Goal: Information Seeking & Learning: Learn about a topic

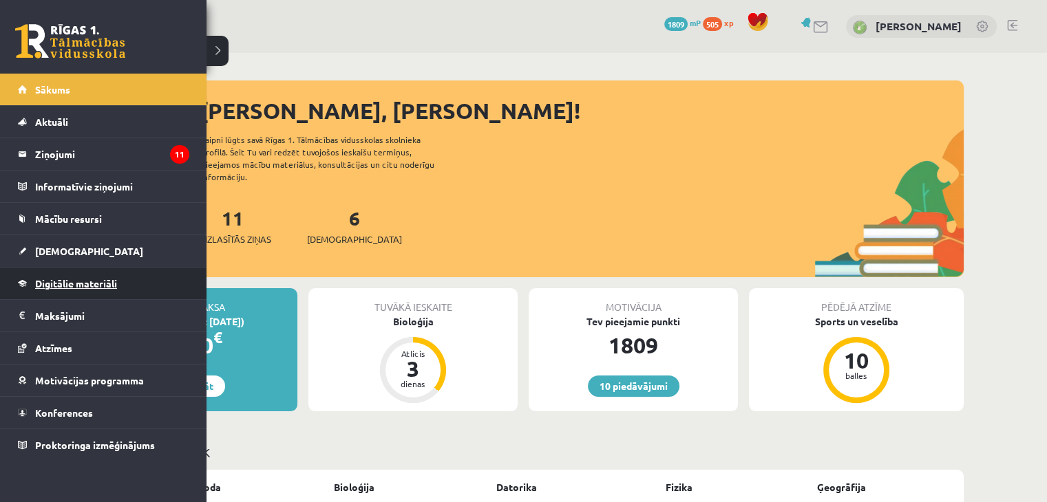
click at [101, 278] on span "Digitālie materiāli" at bounding box center [76, 283] width 82 height 12
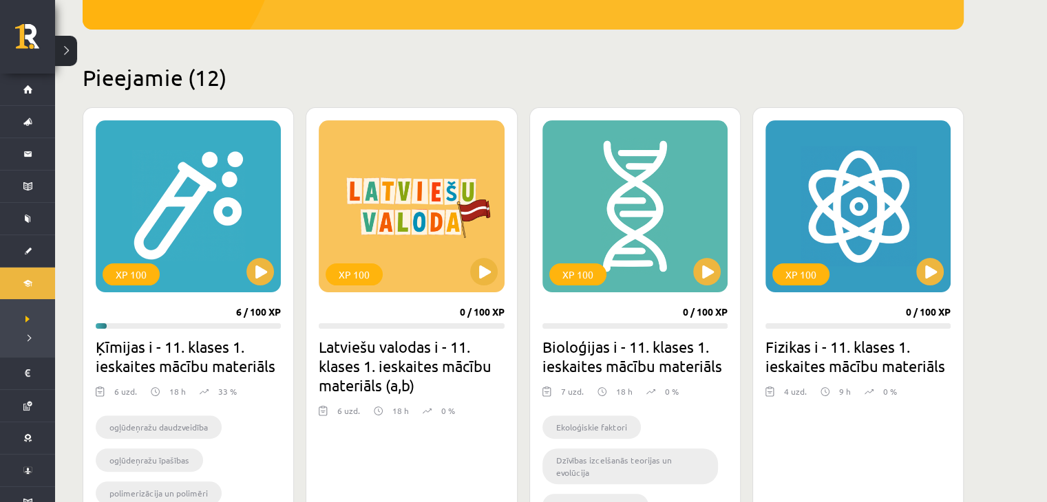
scroll to position [275, 0]
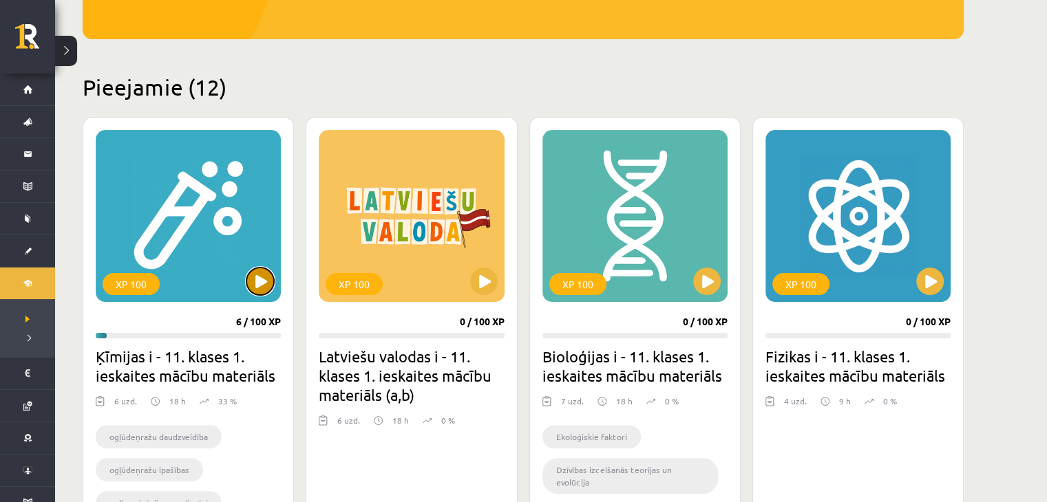
click at [250, 277] on button at bounding box center [260, 282] width 28 height 28
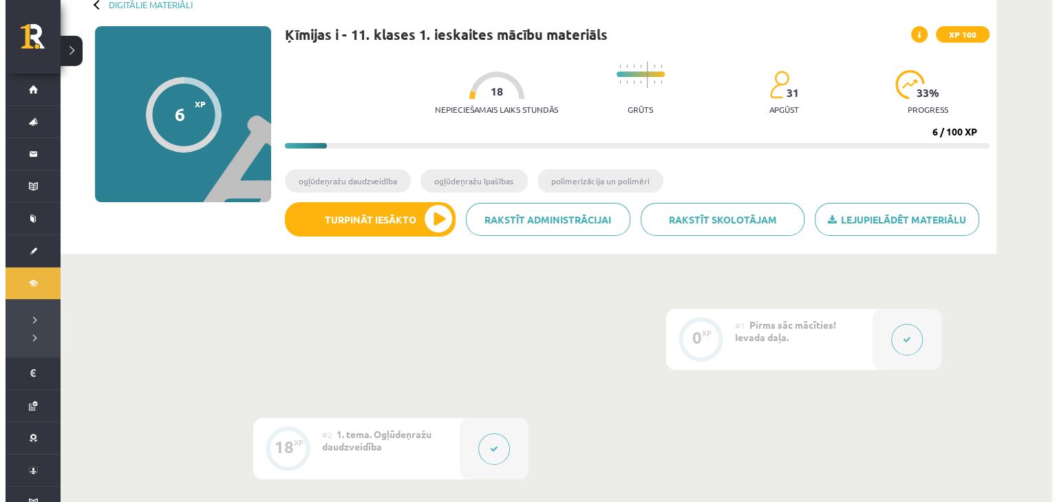
scroll to position [413, 0]
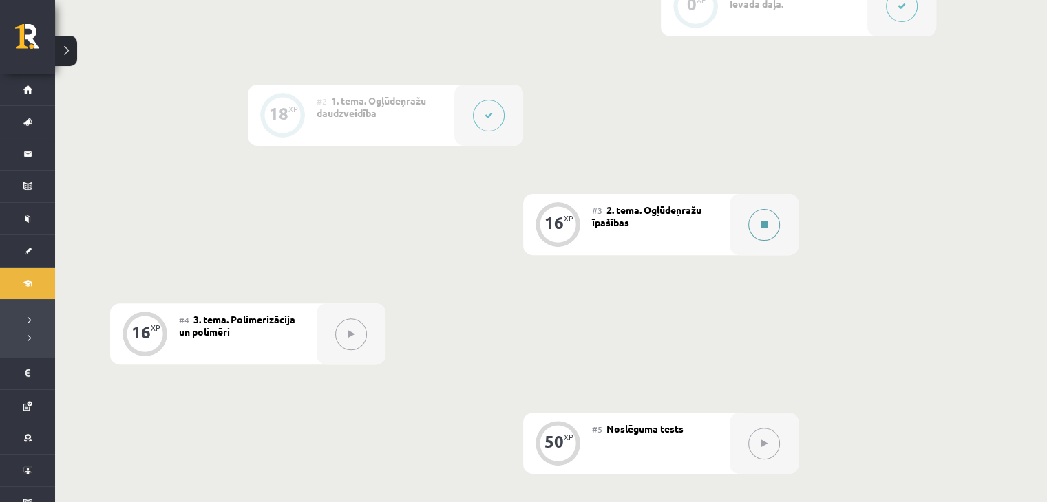
click at [760, 232] on button at bounding box center [764, 225] width 32 height 32
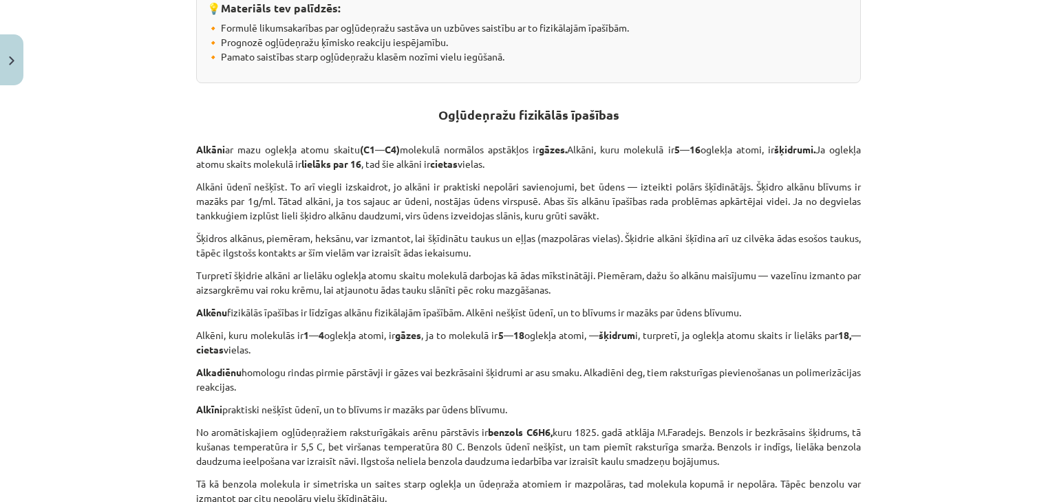
scroll to position [344, 0]
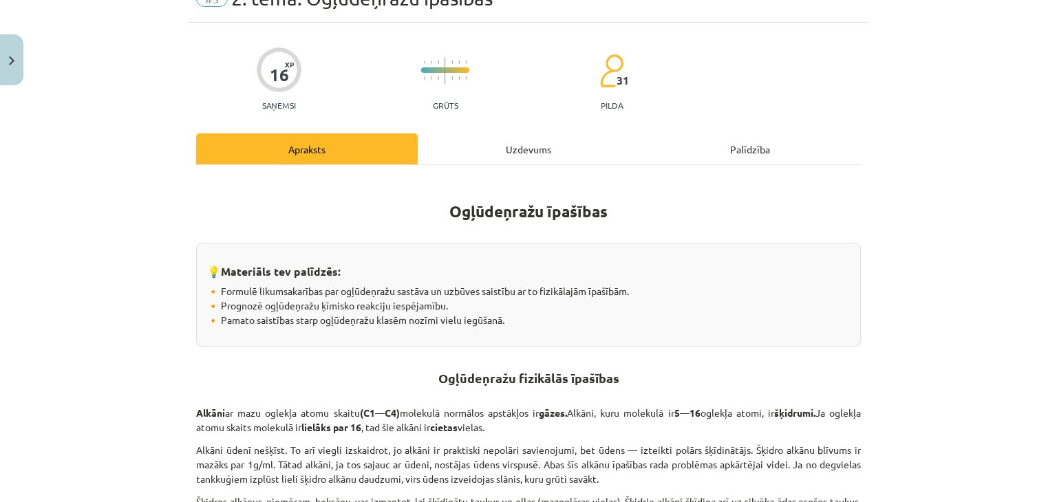
click at [505, 146] on div "Uzdevums" at bounding box center [529, 149] width 222 height 31
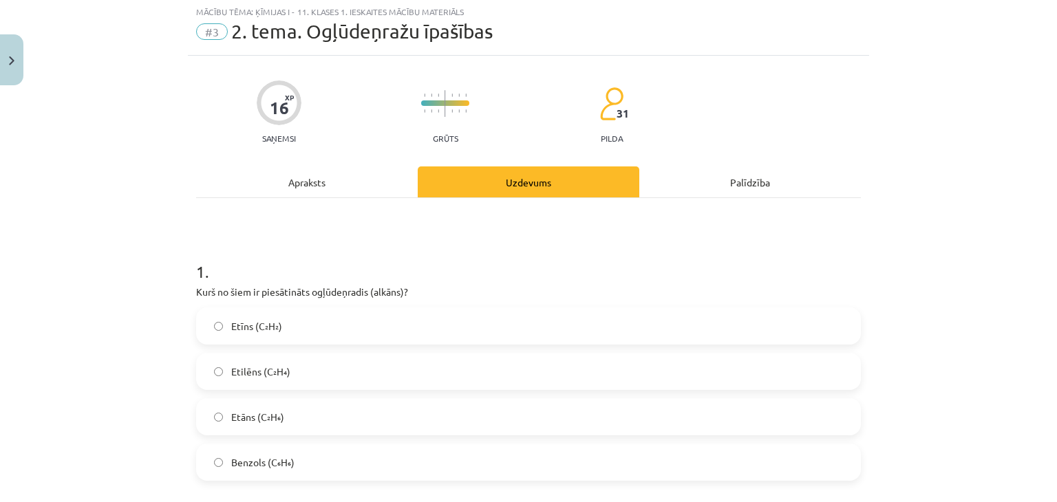
scroll to position [34, 0]
click at [259, 409] on label "Etāns (C₂H₆)" at bounding box center [529, 418] width 662 height 34
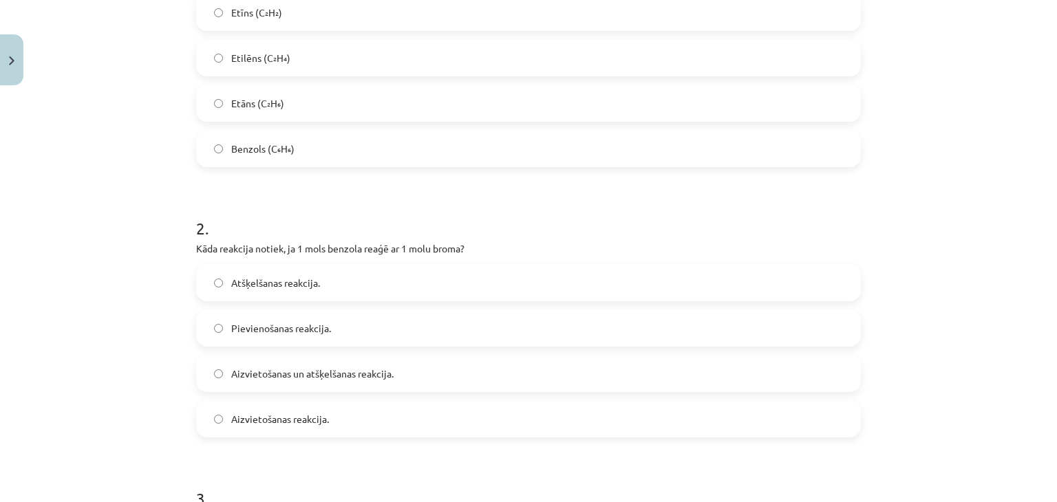
scroll to position [378, 0]
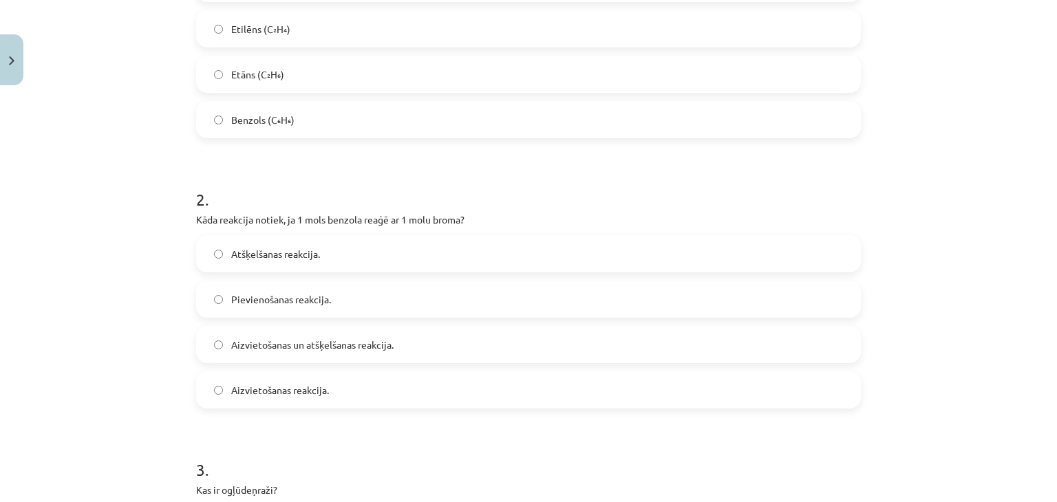
click at [233, 338] on span "Aizvietošanas un atšķelšanas reakcija." at bounding box center [312, 345] width 162 height 14
click at [227, 309] on label "Pievienošanas reakcija." at bounding box center [529, 299] width 662 height 34
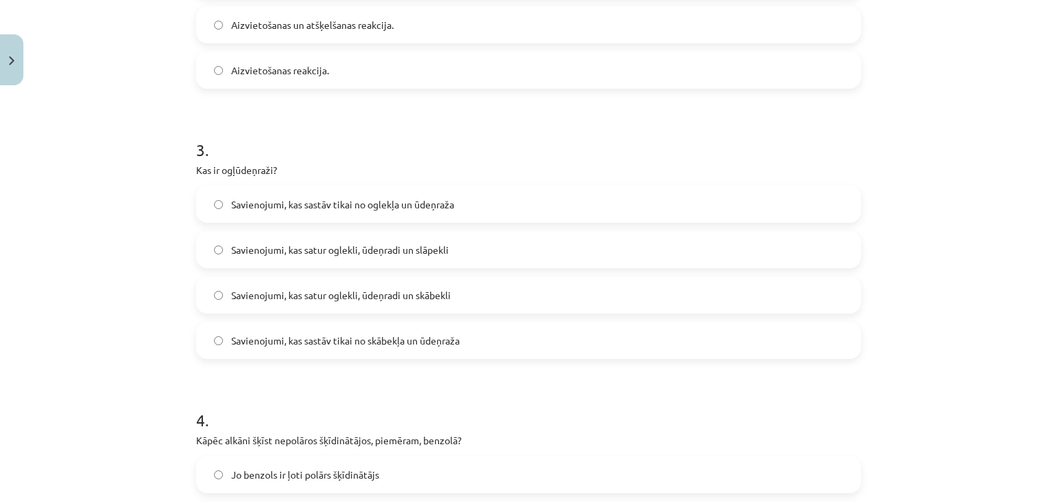
scroll to position [723, 0]
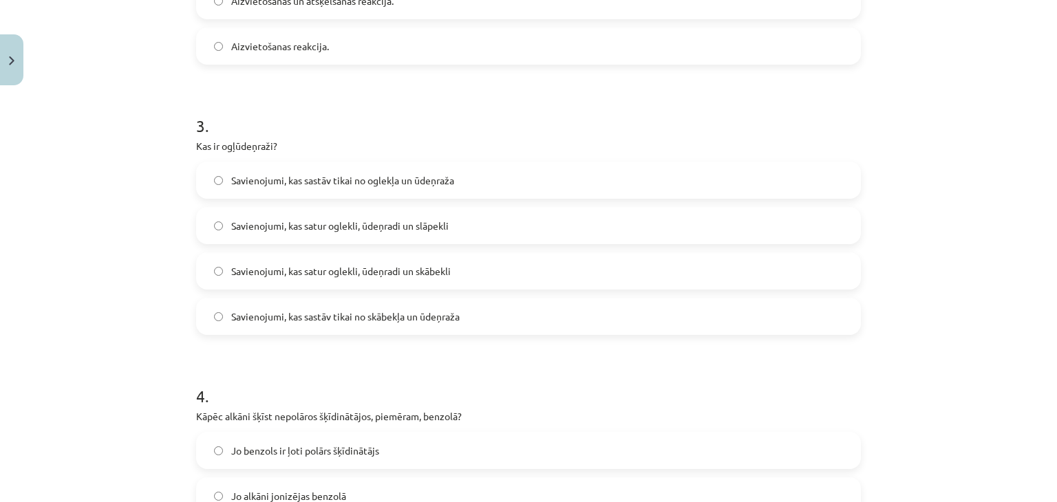
click at [259, 231] on span "Savienojumi, kas satur oglekli, ūdeņradi un slāpekli" at bounding box center [339, 226] width 217 height 14
click at [259, 273] on span "Savienojumi, kas satur oglekli, ūdeņradi un skābekli" at bounding box center [341, 271] width 220 height 14
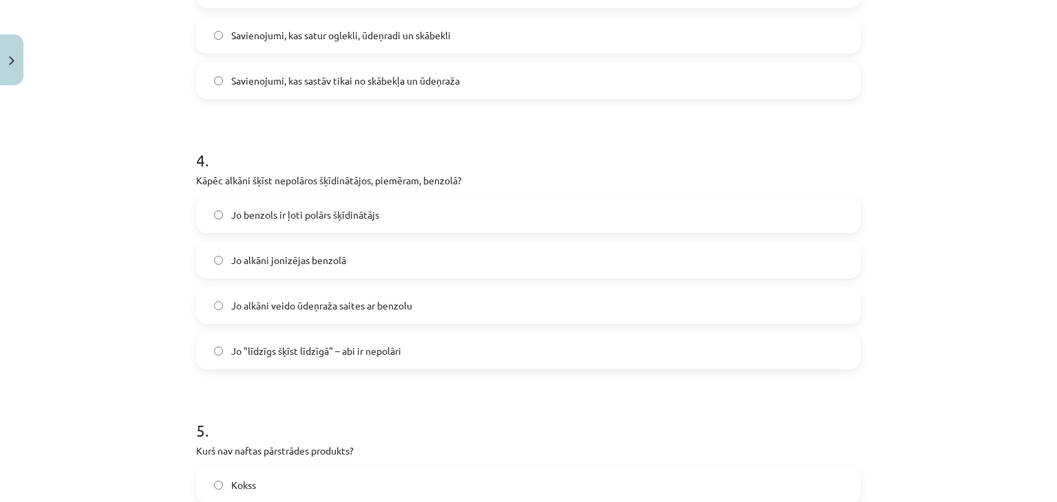
scroll to position [998, 0]
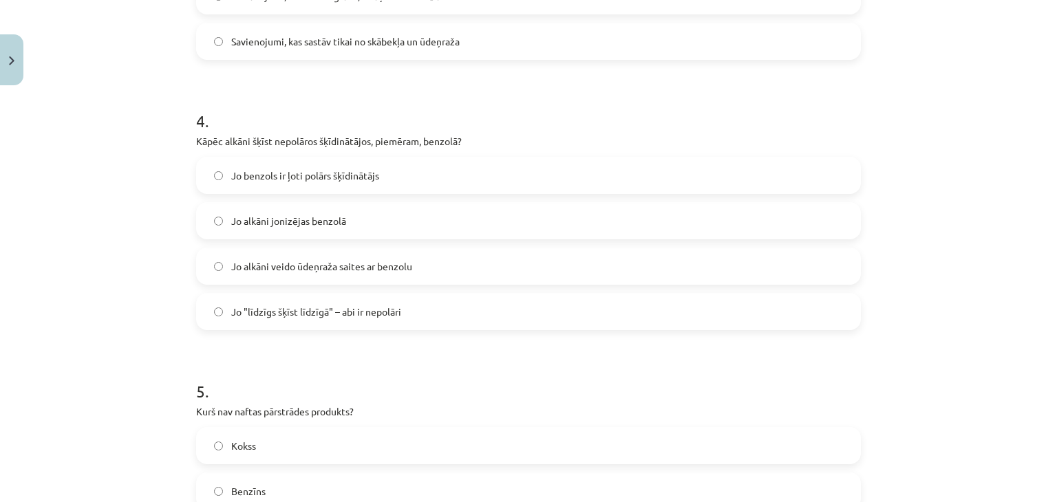
click at [239, 259] on span "Jo alkāni veido ūdeņraža saites ar benzolu" at bounding box center [321, 266] width 181 height 14
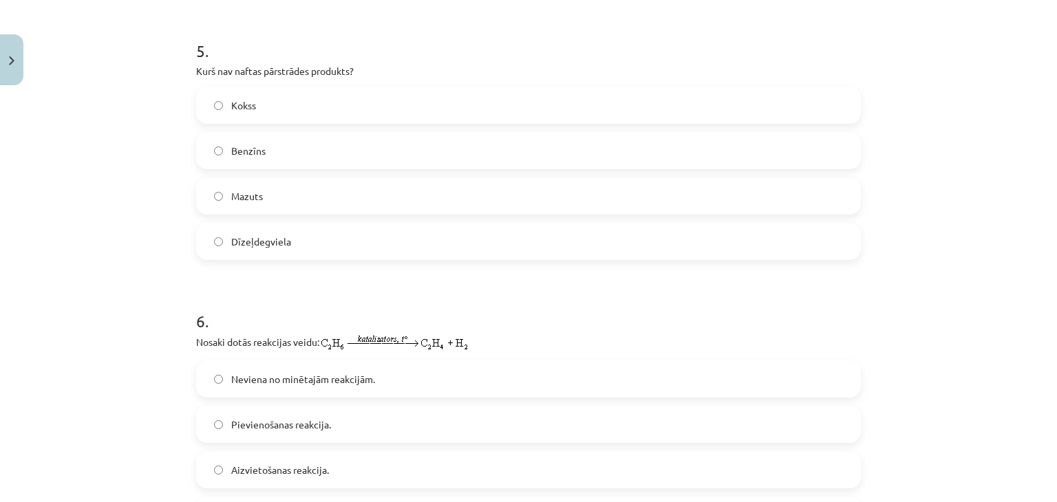
scroll to position [1342, 0]
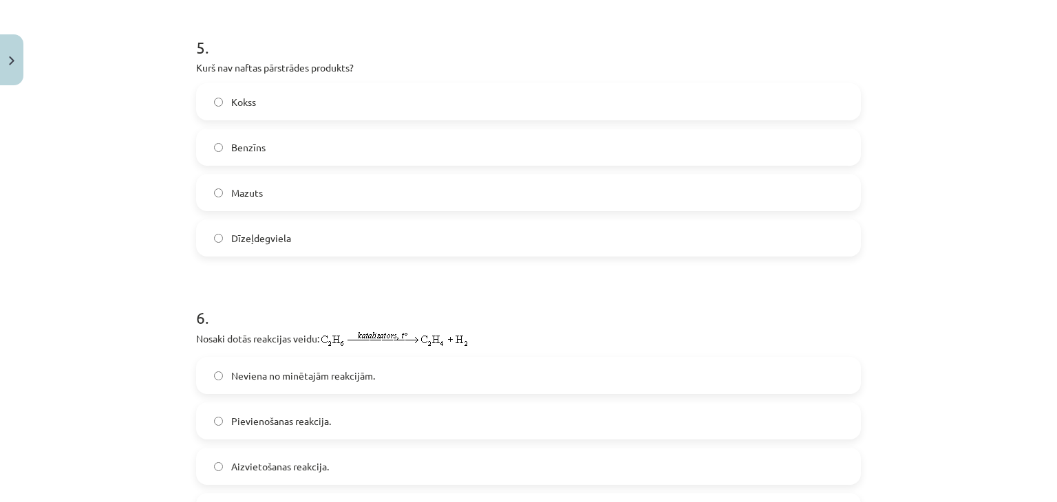
click at [286, 105] on label "Kokss" at bounding box center [529, 102] width 662 height 34
drag, startPoint x: 316, startPoint y: 198, endPoint x: 319, endPoint y: 218, distance: 20.3
click at [319, 218] on div "Kokss [PERSON_NAME] Dīzeļdegviela" at bounding box center [528, 169] width 665 height 173
click at [231, 188] on span "Mazuts" at bounding box center [247, 193] width 32 height 14
drag, startPoint x: 227, startPoint y: 188, endPoint x: 303, endPoint y: 191, distance: 76.4
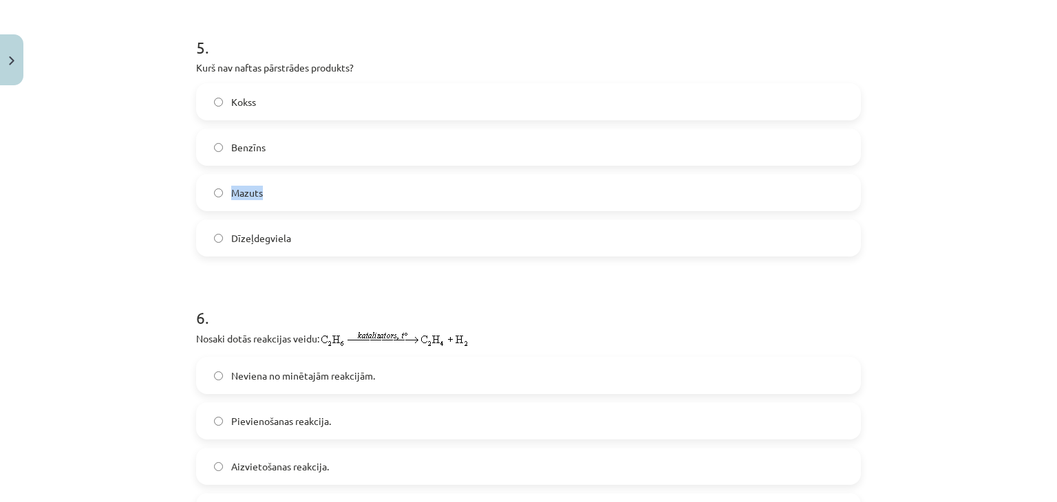
click at [303, 191] on label "Mazuts" at bounding box center [529, 192] width 662 height 34
drag, startPoint x: 225, startPoint y: 231, endPoint x: 303, endPoint y: 237, distance: 78.0
click at [303, 237] on label "Dīzeļdegviela" at bounding box center [529, 238] width 662 height 34
click at [308, 100] on label "Kokss" at bounding box center [529, 102] width 662 height 34
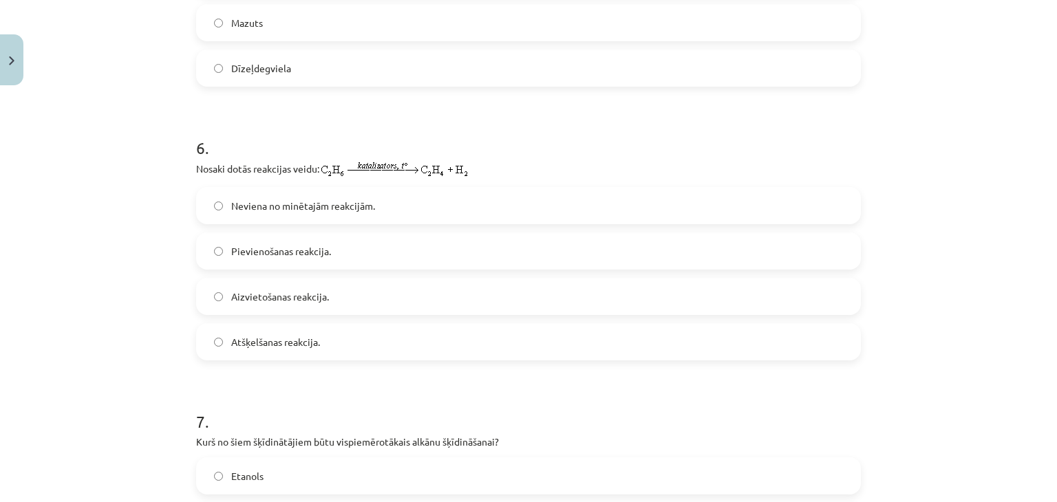
scroll to position [1548, 0]
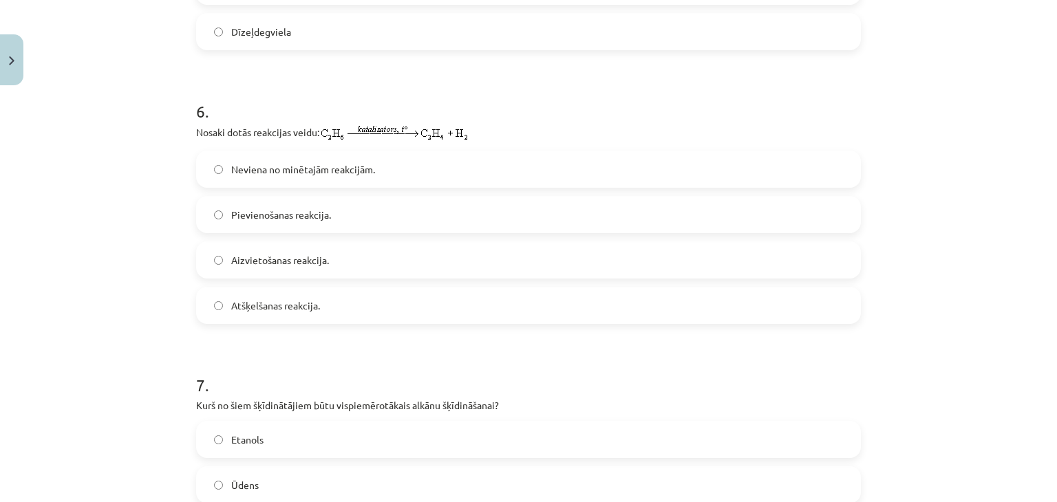
click at [319, 303] on label "Atšķelšanas reakcija." at bounding box center [529, 305] width 662 height 34
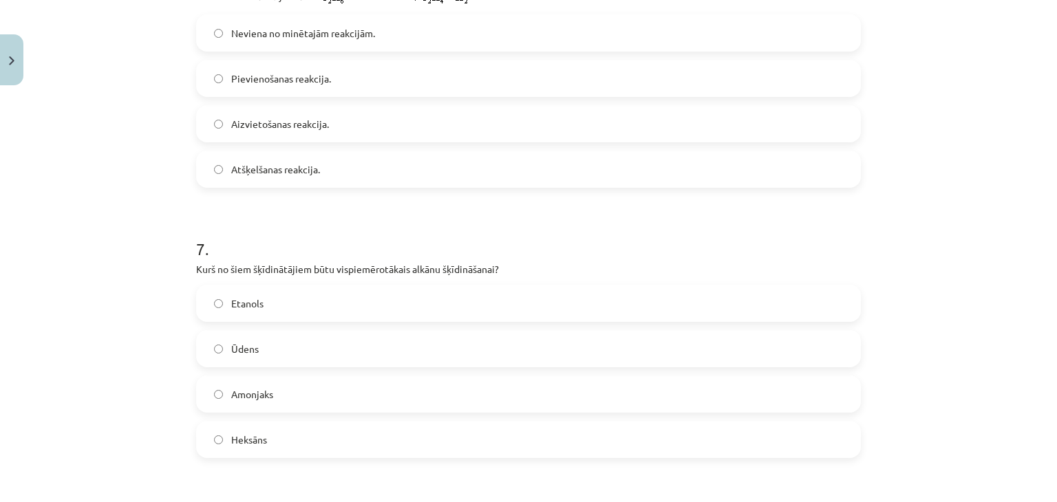
scroll to position [1755, 0]
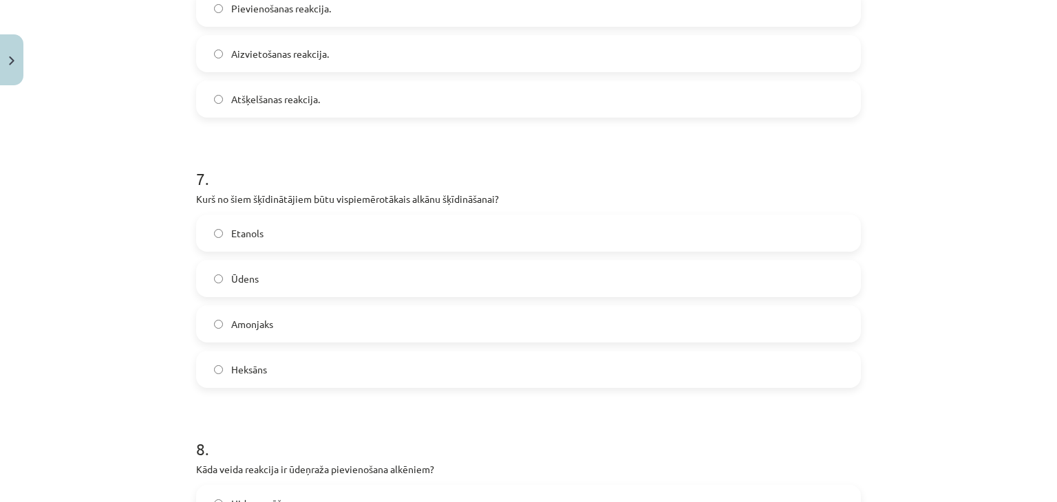
click at [343, 229] on label "Etanols" at bounding box center [529, 233] width 662 height 34
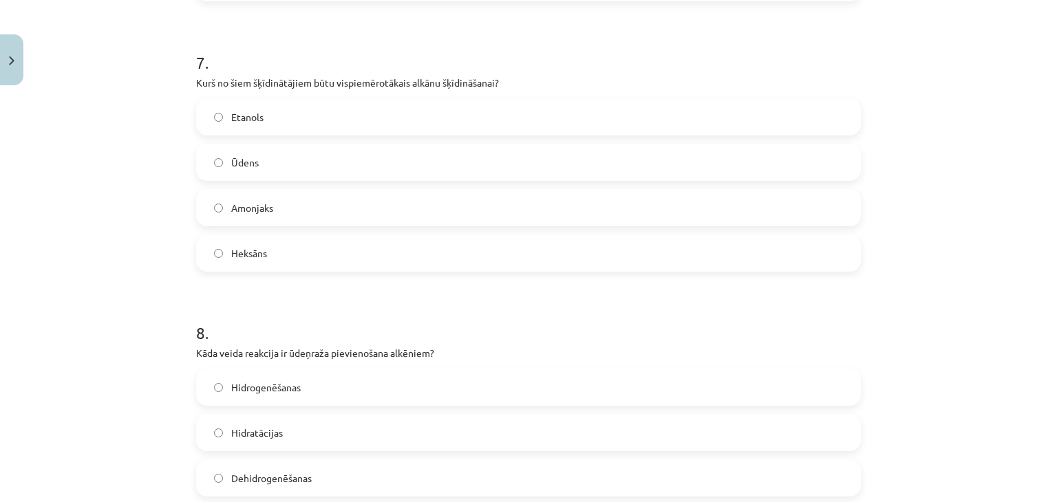
scroll to position [1892, 0]
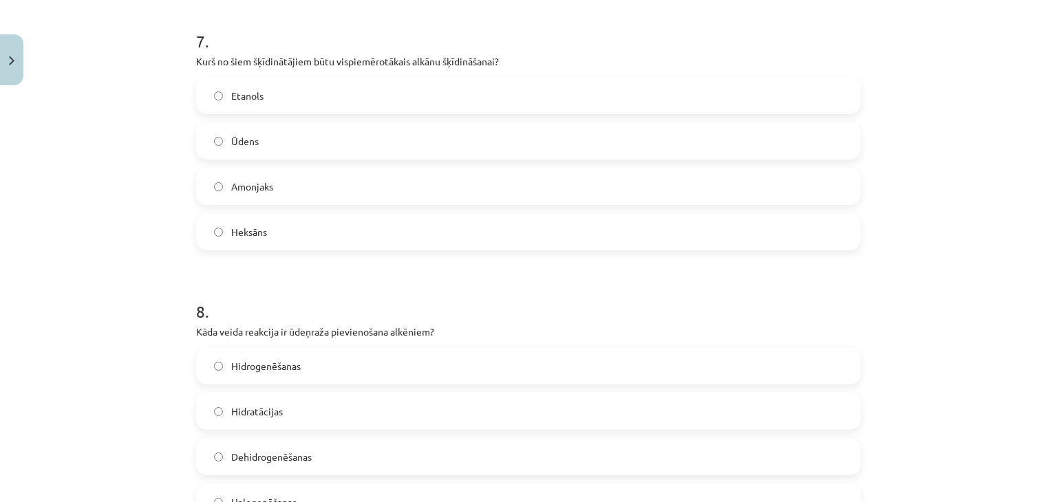
click at [288, 239] on label "Heksāns" at bounding box center [529, 232] width 662 height 34
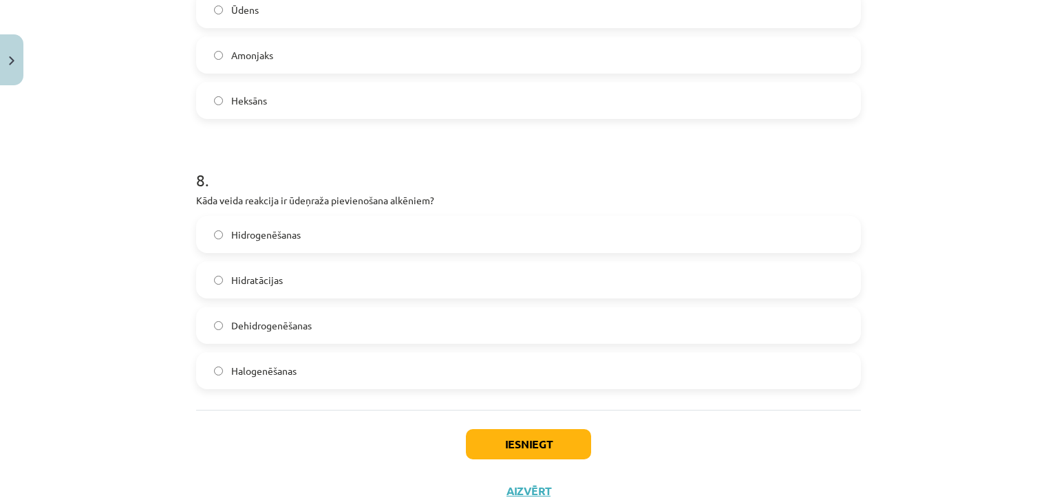
scroll to position [2030, 0]
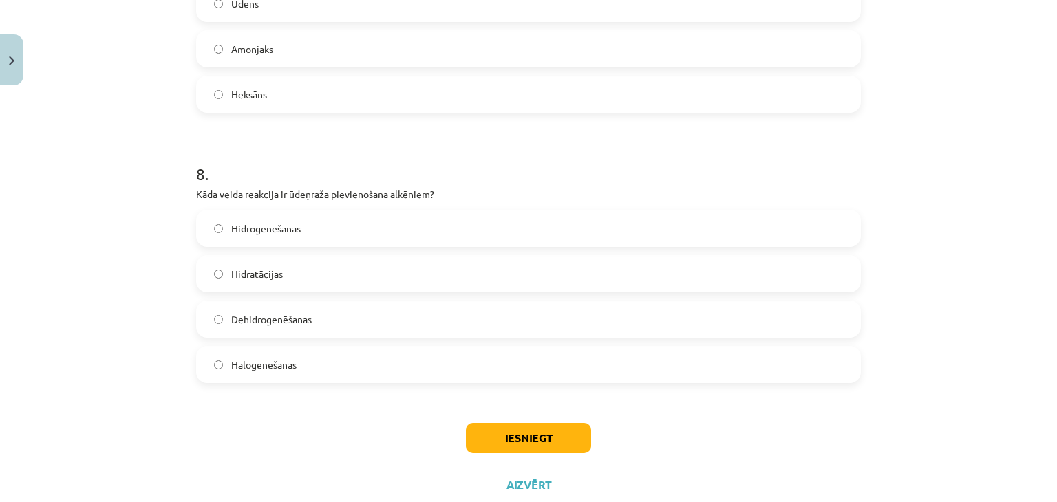
click at [336, 365] on label "Halogenēšanas" at bounding box center [529, 365] width 662 height 34
click at [522, 425] on button "Iesniegt" at bounding box center [528, 438] width 125 height 30
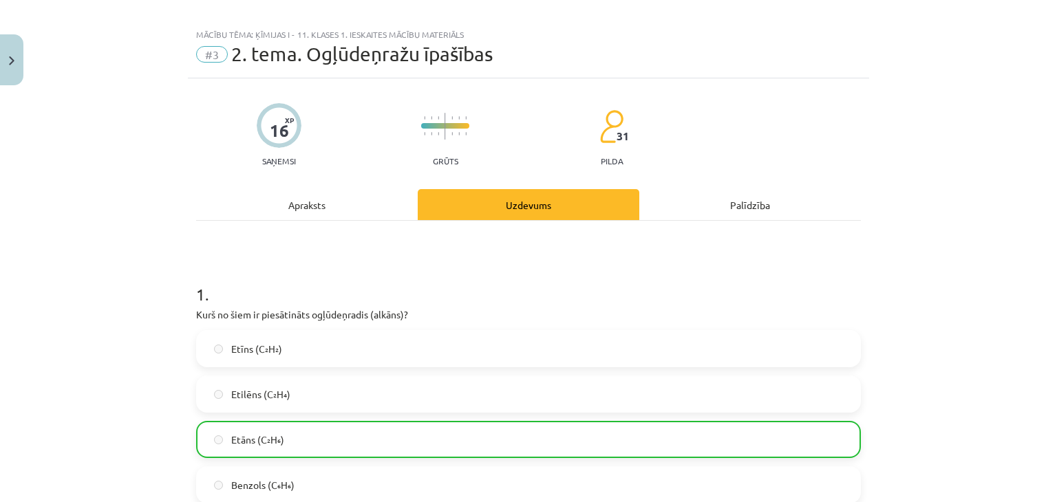
scroll to position [0, 0]
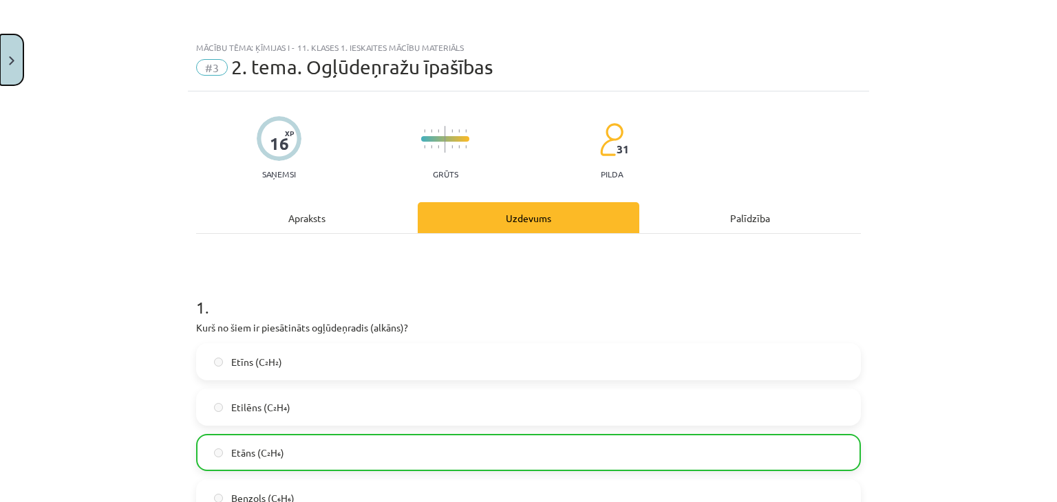
click at [19, 55] on button "Close" at bounding box center [11, 59] width 23 height 51
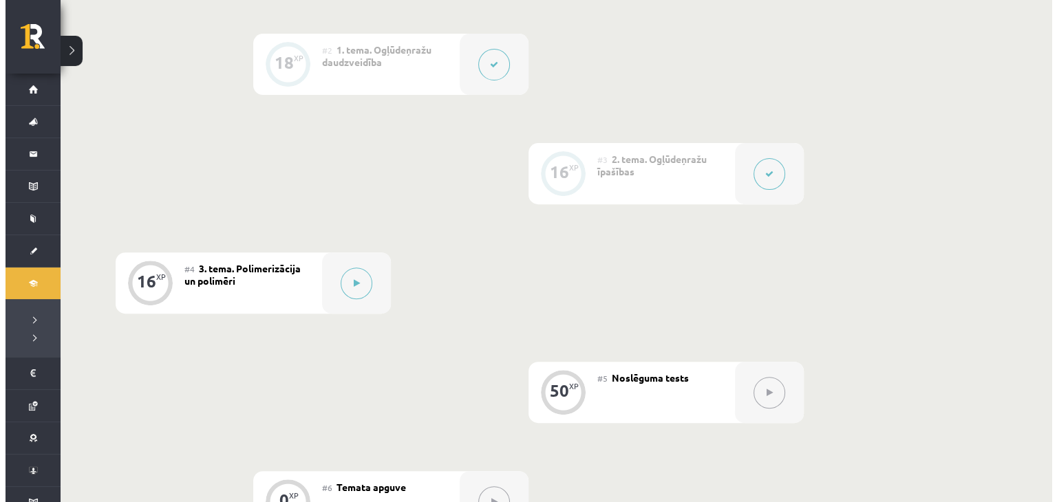
scroll to position [482, 0]
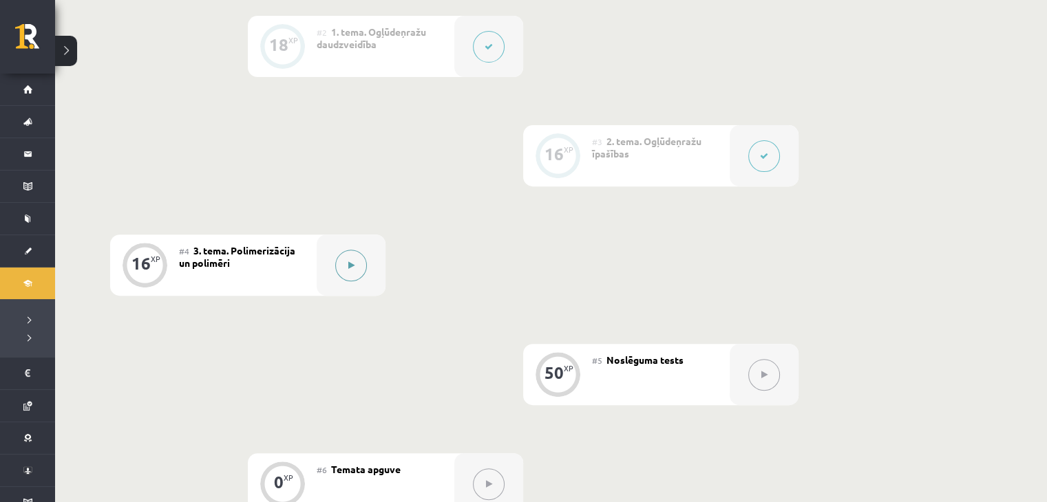
click at [348, 265] on icon at bounding box center [351, 266] width 6 height 8
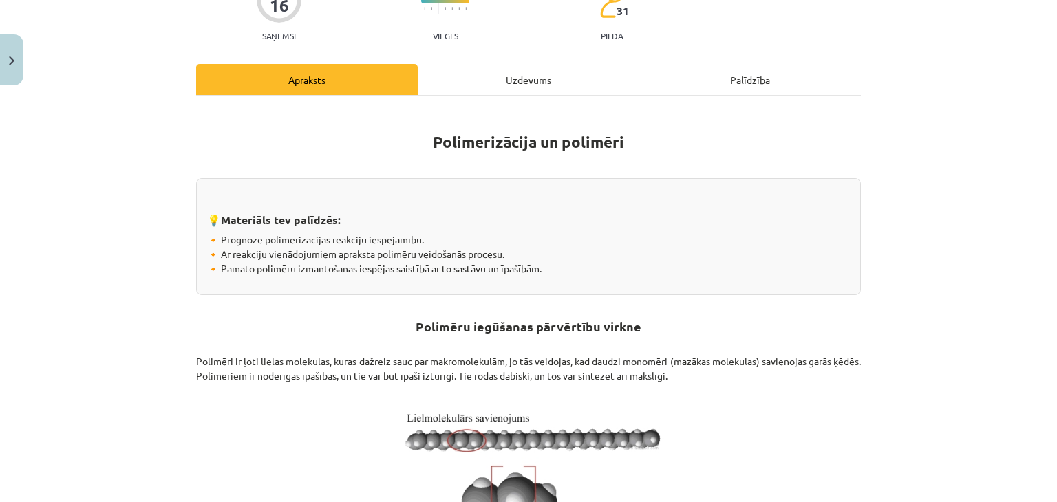
scroll to position [69, 0]
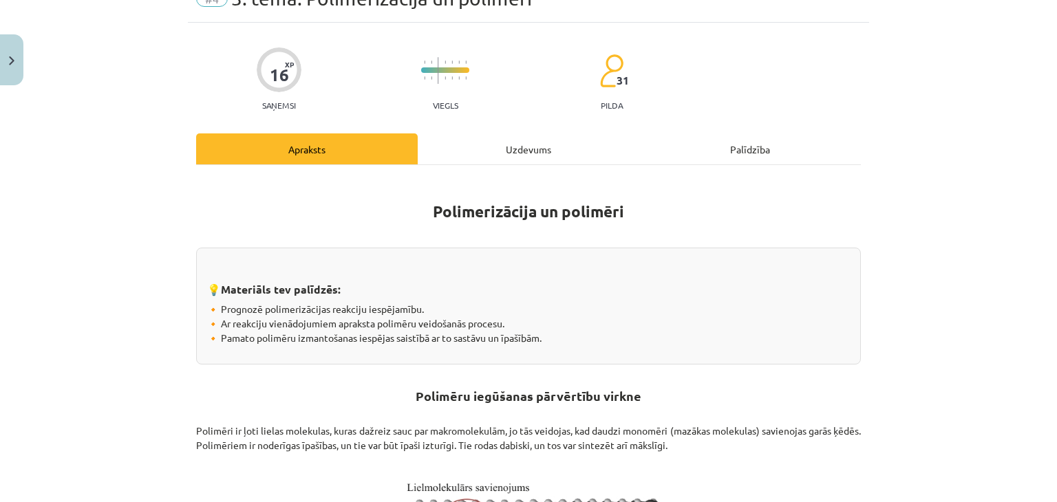
click at [454, 151] on div "Uzdevums" at bounding box center [529, 149] width 222 height 31
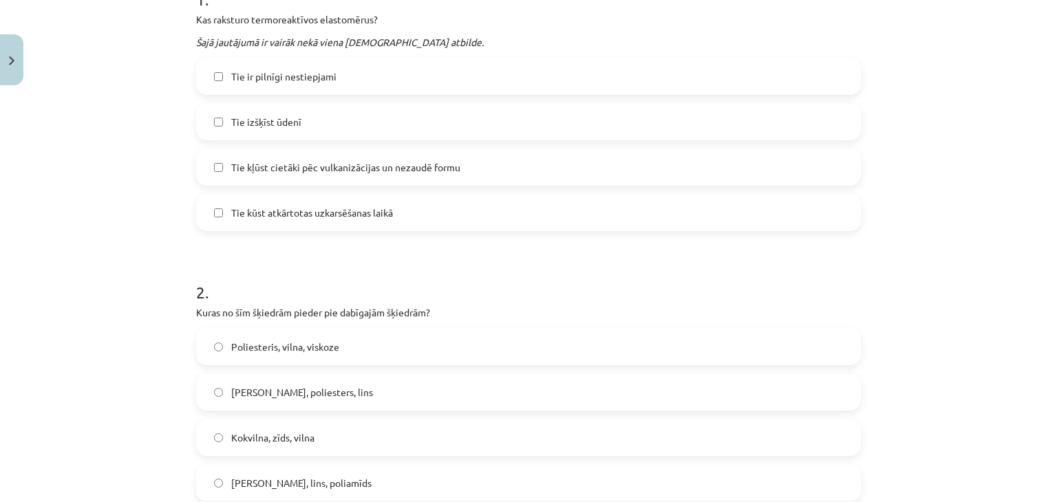
scroll to position [310, 0]
